Goal: Transaction & Acquisition: Purchase product/service

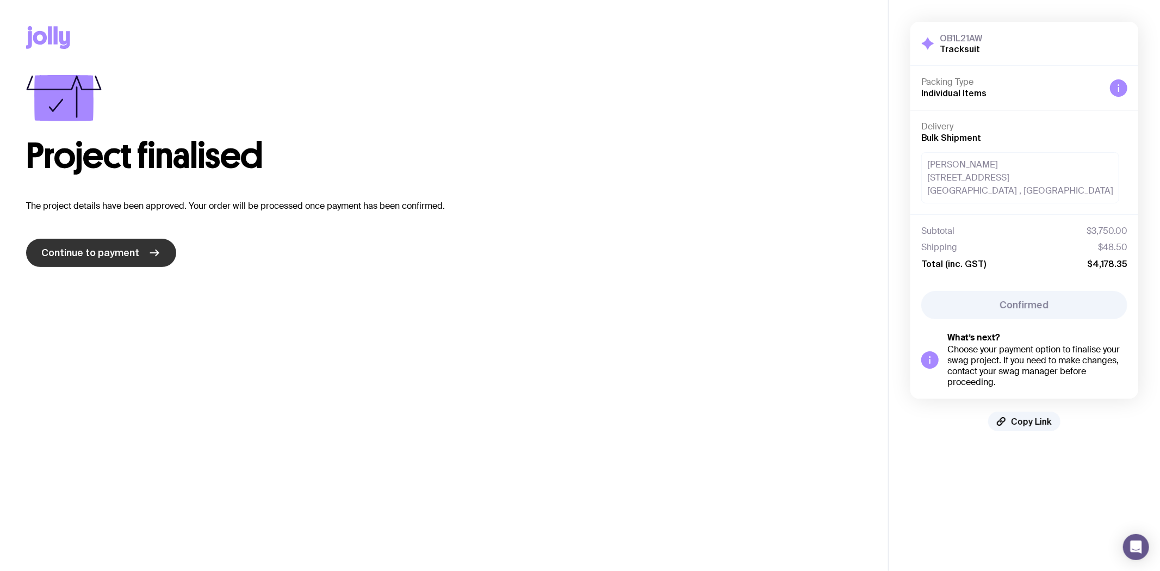
click at [128, 251] on span "Continue to payment" at bounding box center [90, 252] width 98 height 13
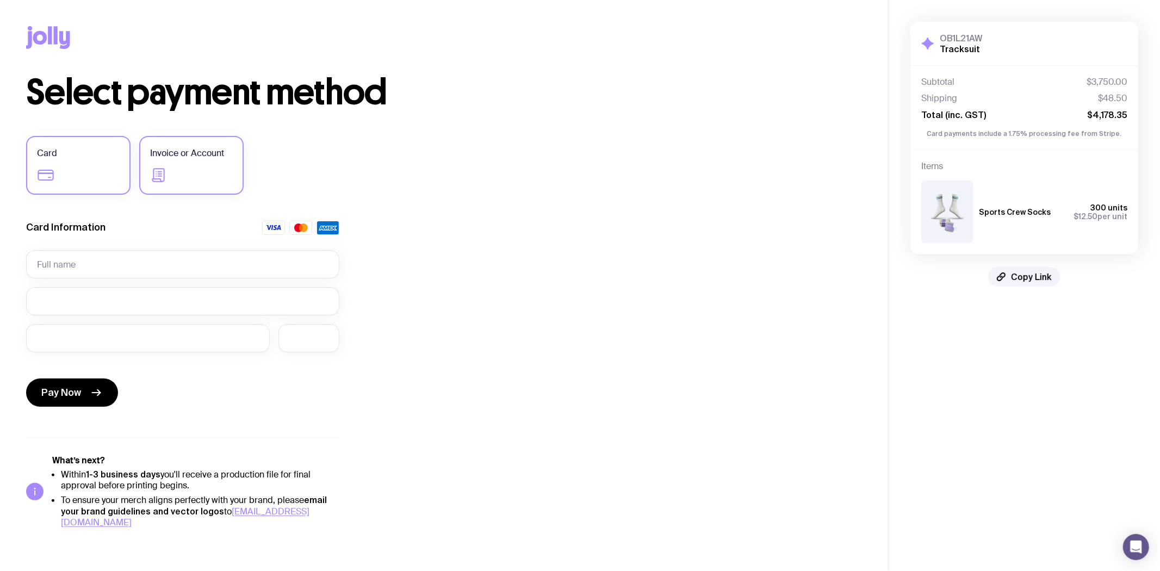
click at [193, 152] on span "Invoice or Account" at bounding box center [187, 153] width 74 height 13
click at [0, 0] on input "Invoice or Account" at bounding box center [0, 0] width 0 height 0
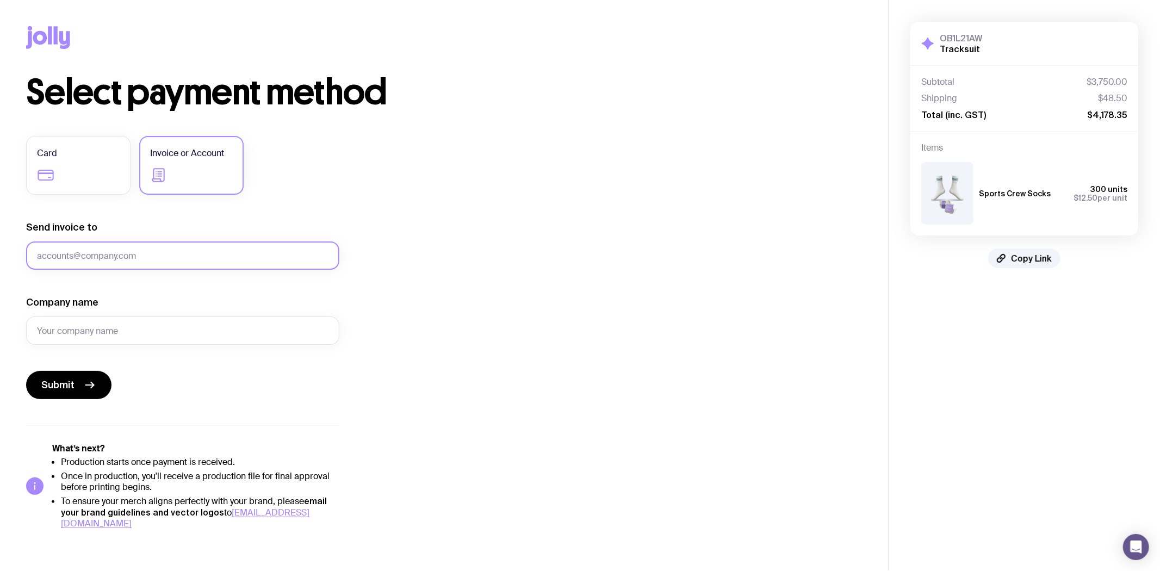
click at [100, 257] on input "Send invoice to" at bounding box center [182, 256] width 313 height 28
paste input "[PERSON_NAME][EMAIL_ADDRESS][PERSON_NAME][DOMAIN_NAME]"
type input "[PERSON_NAME][EMAIL_ADDRESS][PERSON_NAME][DOMAIN_NAME]"
click at [88, 333] on input "Company name" at bounding box center [182, 331] width 313 height 28
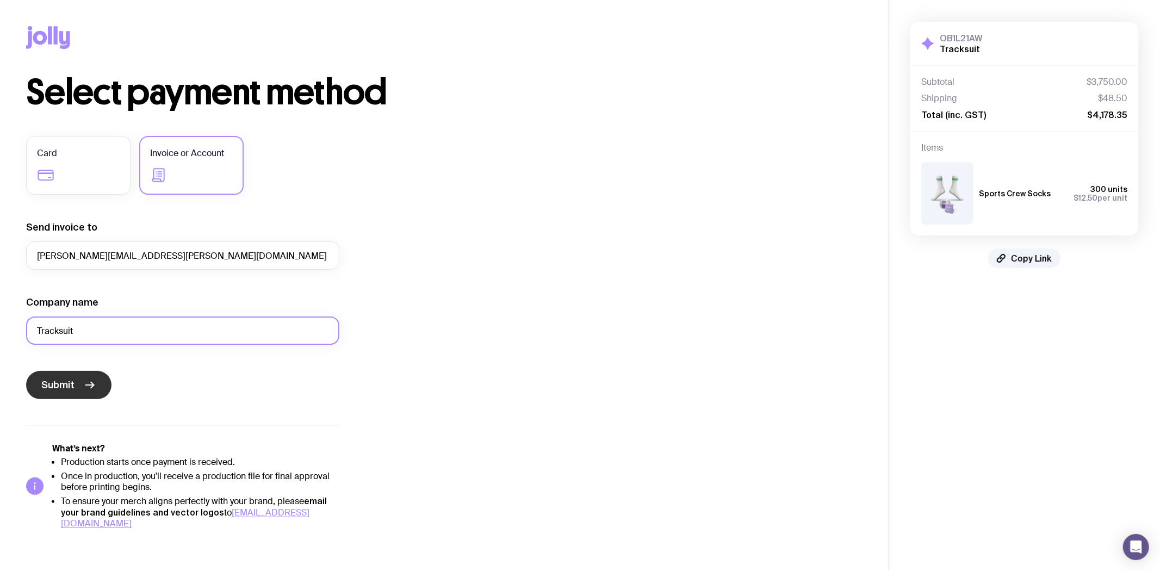
type input "Tracksuit"
click at [65, 377] on button "Submit" at bounding box center [68, 385] width 85 height 28
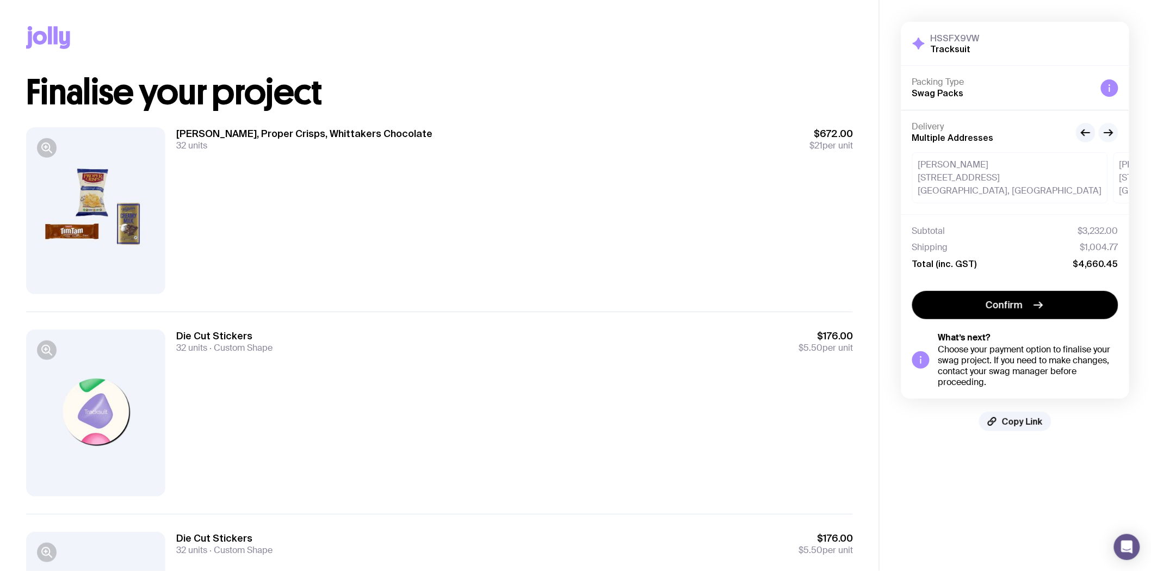
click at [1103, 131] on icon "button" at bounding box center [1108, 132] width 13 height 13
click at [1081, 134] on icon "button" at bounding box center [1085, 132] width 13 height 13
click at [1111, 133] on icon "button" at bounding box center [1108, 132] width 13 height 13
click at [1087, 134] on icon "button" at bounding box center [1085, 132] width 13 height 13
click at [1117, 133] on button "button" at bounding box center [1109, 133] width 20 height 20
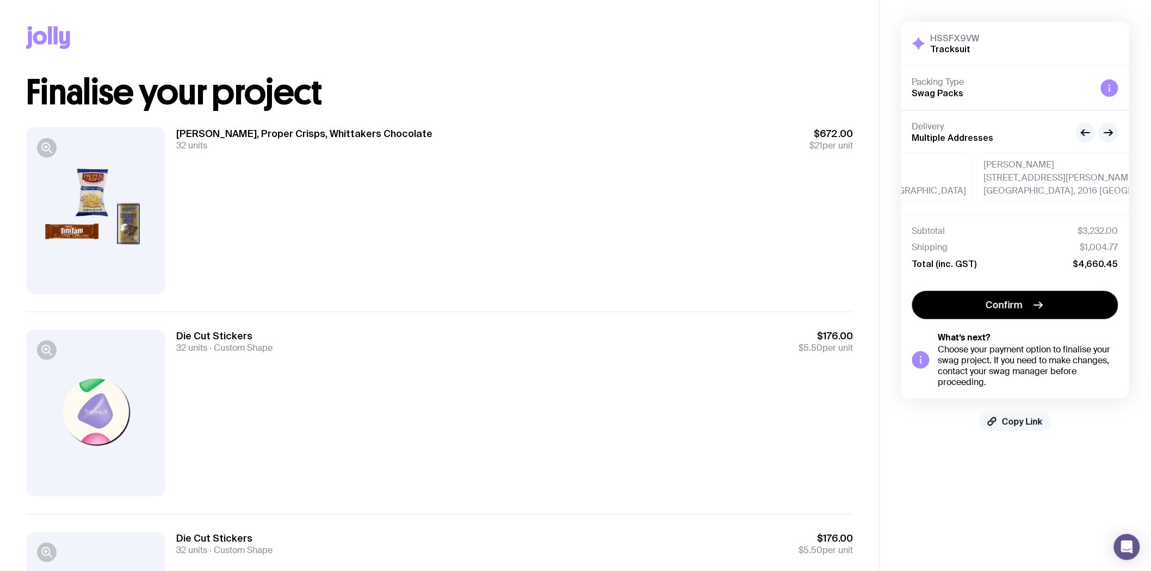
click at [1014, 423] on span "Copy Link" at bounding box center [1022, 421] width 41 height 11
click at [1014, 421] on span "Copied!" at bounding box center [1022, 421] width 33 height 11
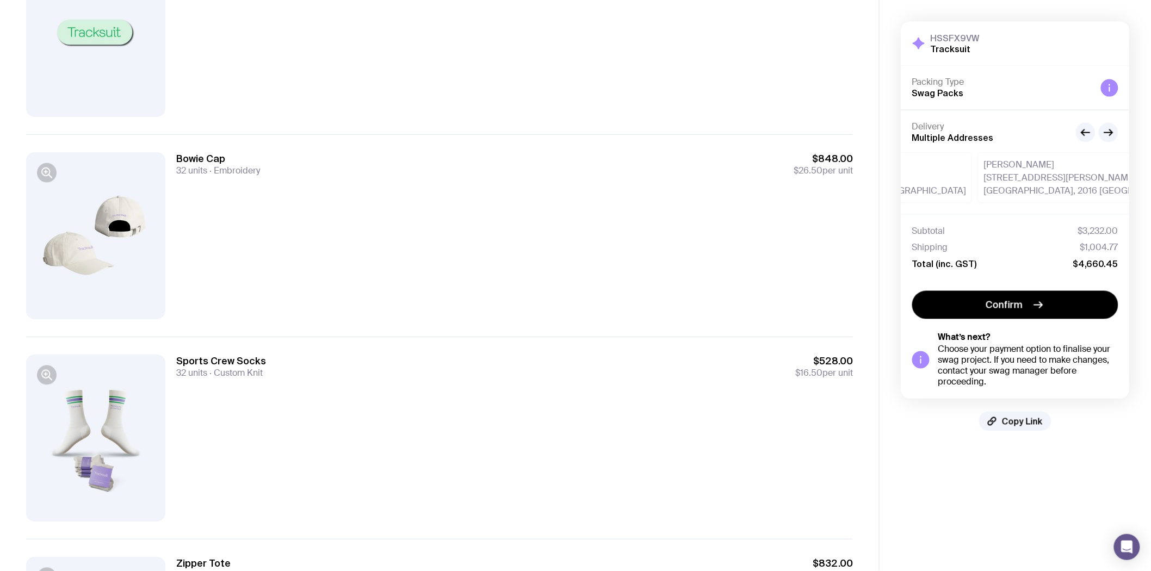
scroll to position [604, 0]
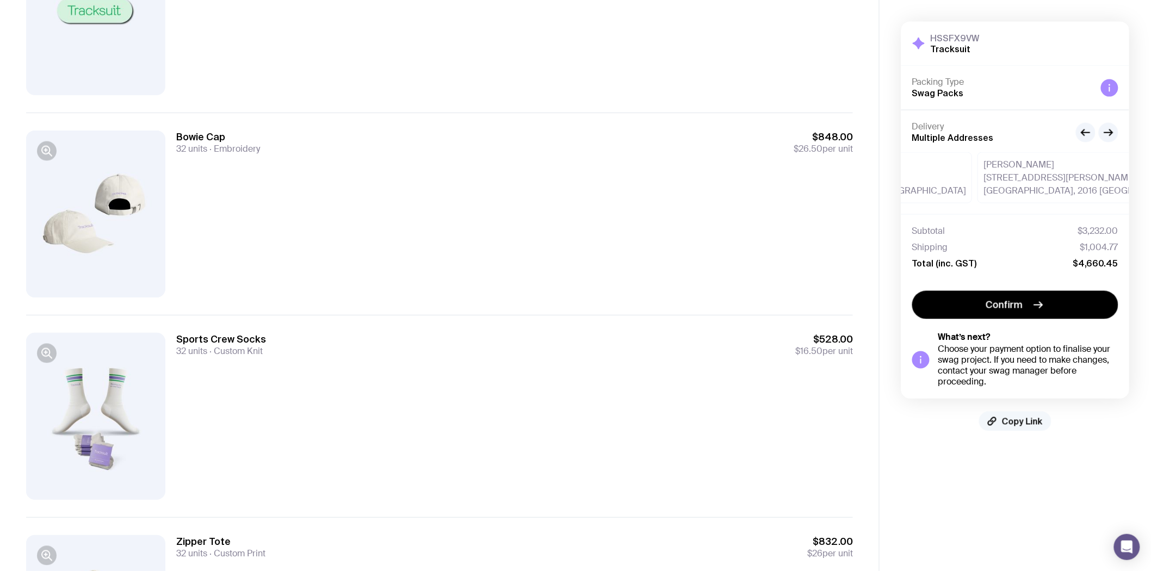
click at [1024, 421] on span "Copy Link" at bounding box center [1022, 421] width 41 height 11
click at [1026, 423] on span "Copy Link" at bounding box center [1022, 421] width 41 height 11
